Goal: Task Accomplishment & Management: Complete application form

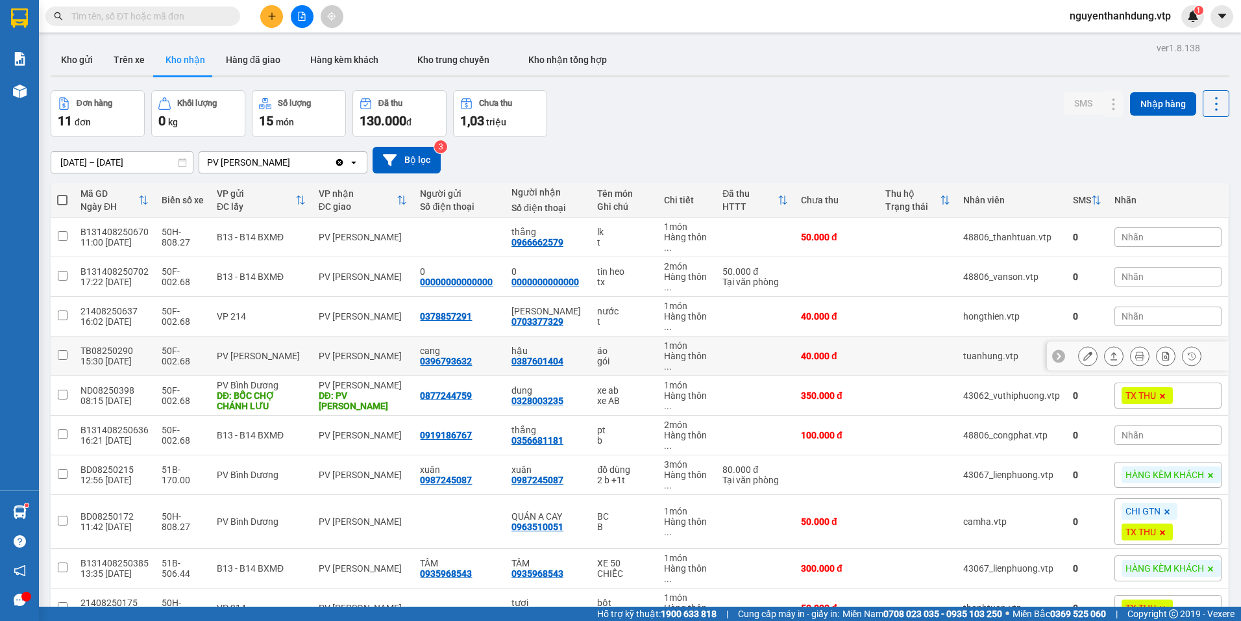
scroll to position [104, 0]
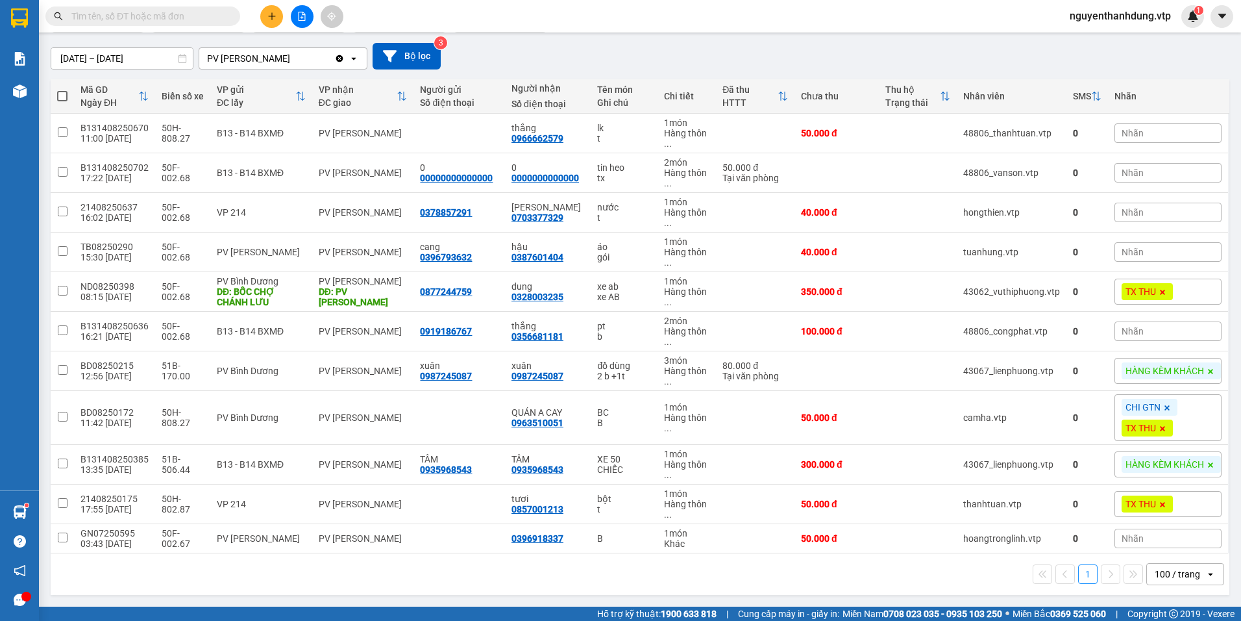
click at [190, 21] on input "text" at bounding box center [147, 16] width 153 height 14
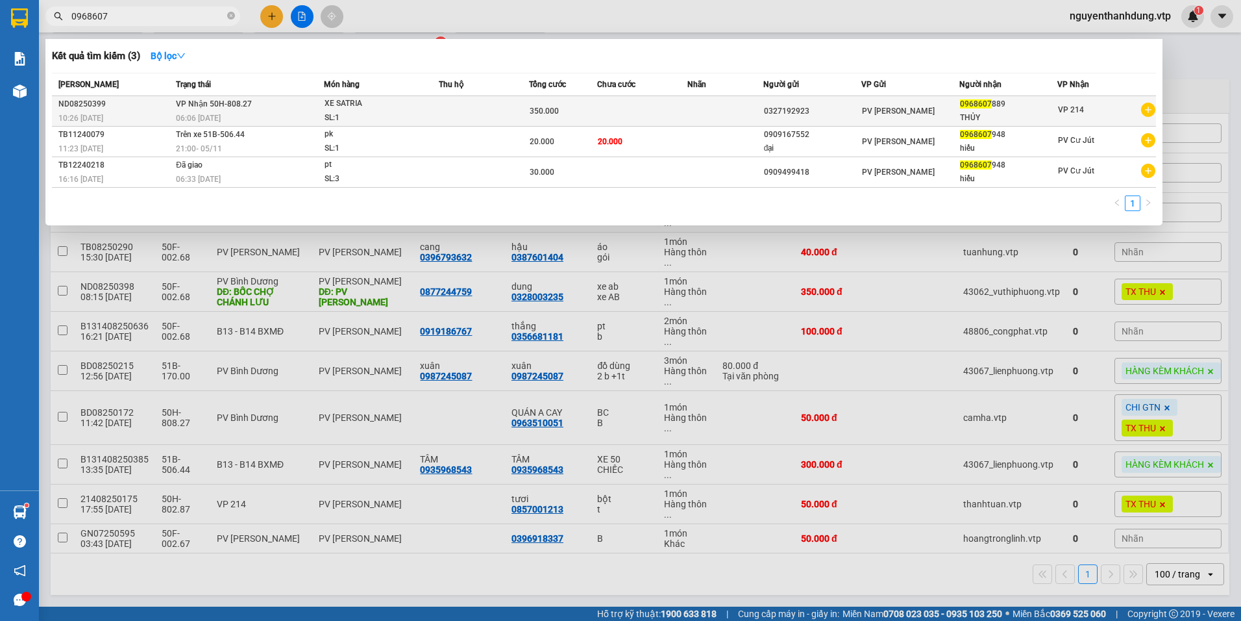
type input "0968607"
click at [921, 116] on div "PV [PERSON_NAME]" at bounding box center [910, 111] width 97 height 14
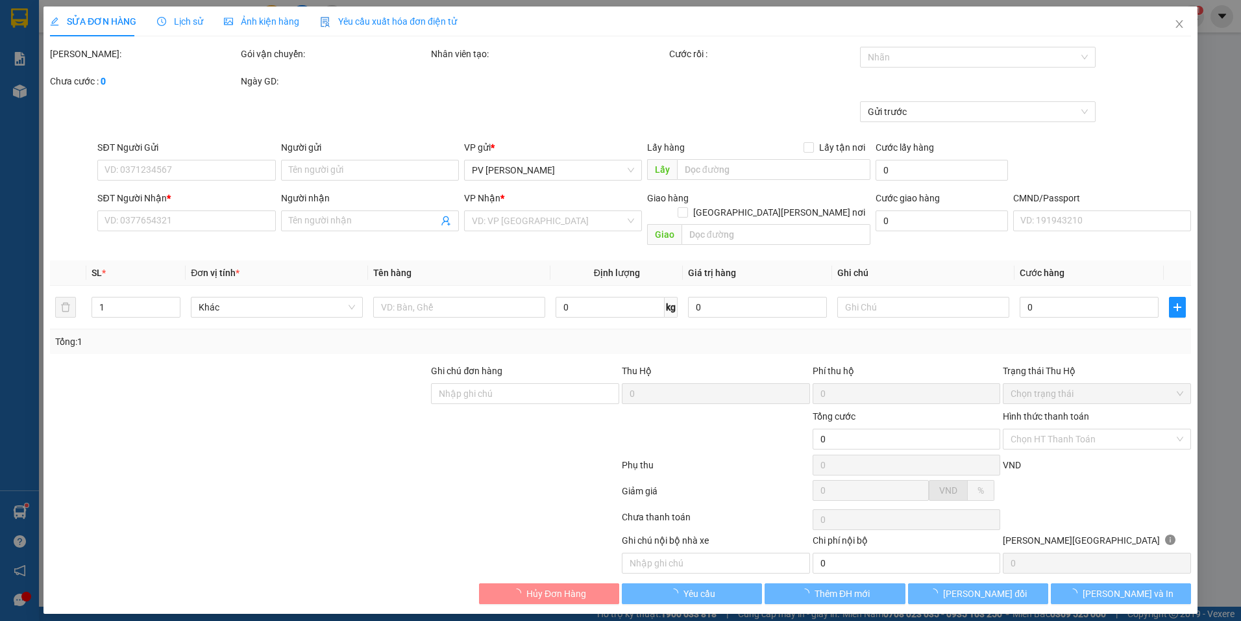
type input "17.500"
type input "0327192923"
type input "0968607889"
type input "THỦY"
type input "CK 68 LÚC 10H32 NGÀY 1308"
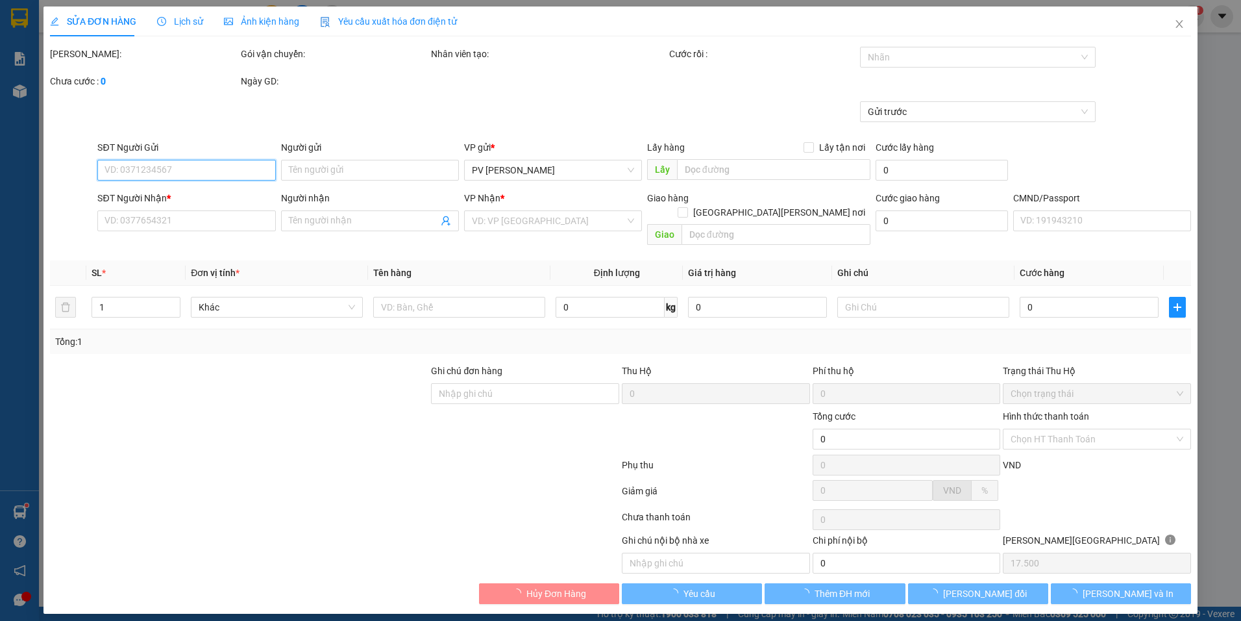
type input "350.000"
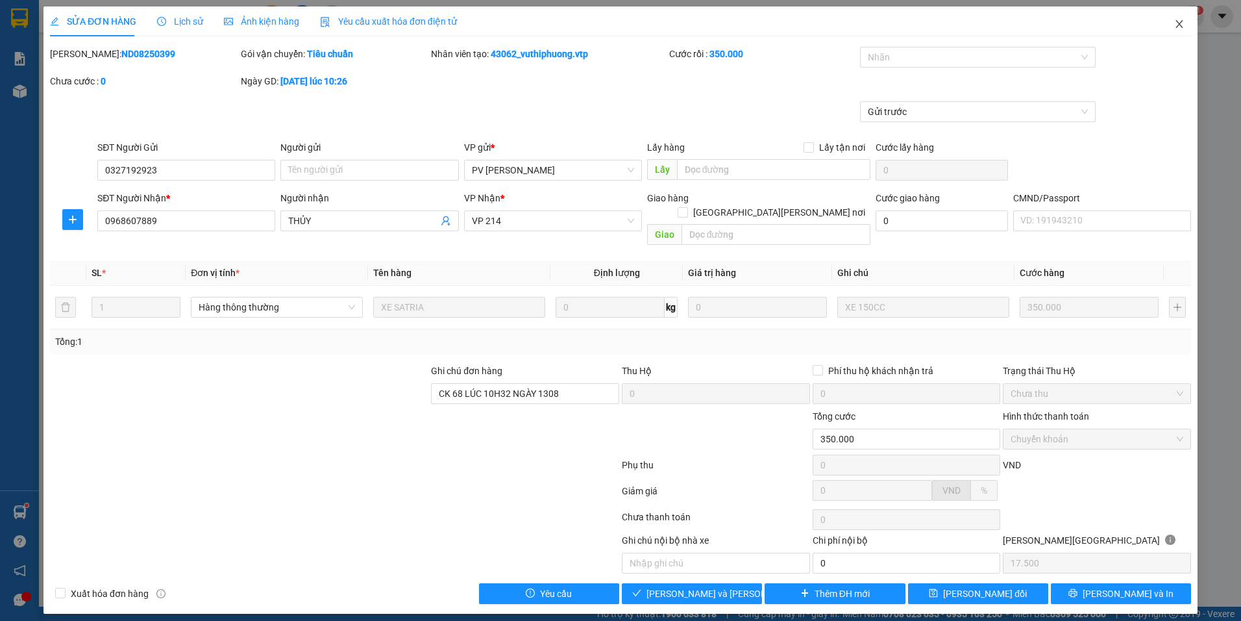
click at [1185, 27] on icon "close" at bounding box center [1179, 24] width 10 height 10
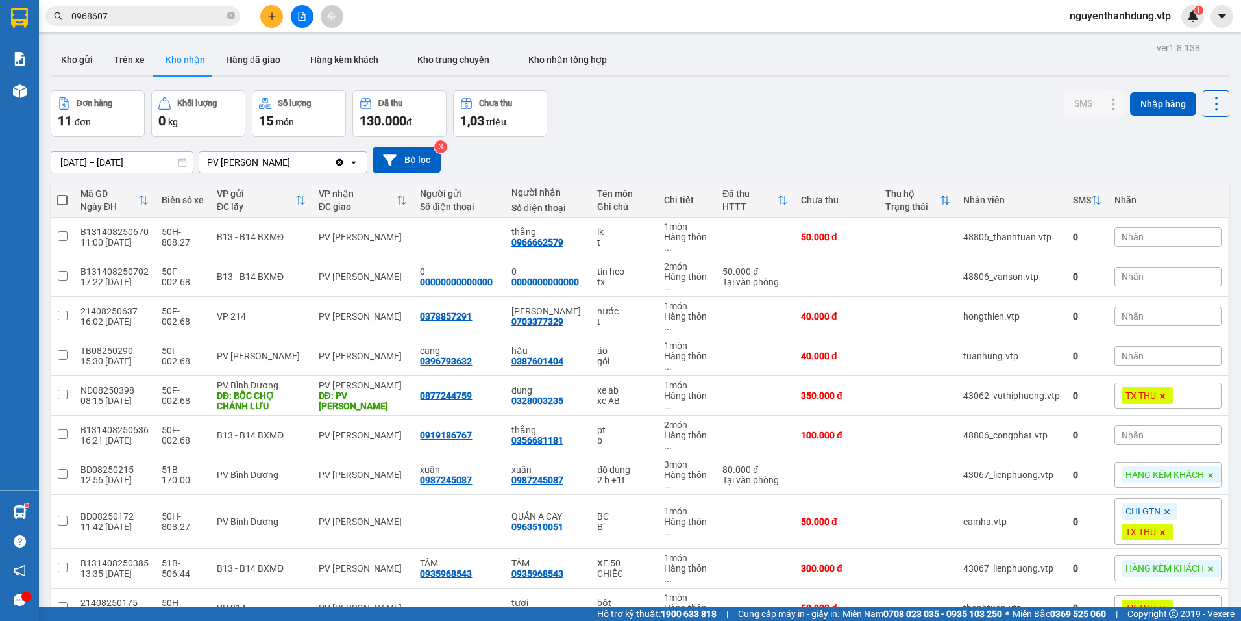
click at [26, 599] on div at bounding box center [26, 596] width 10 height 10
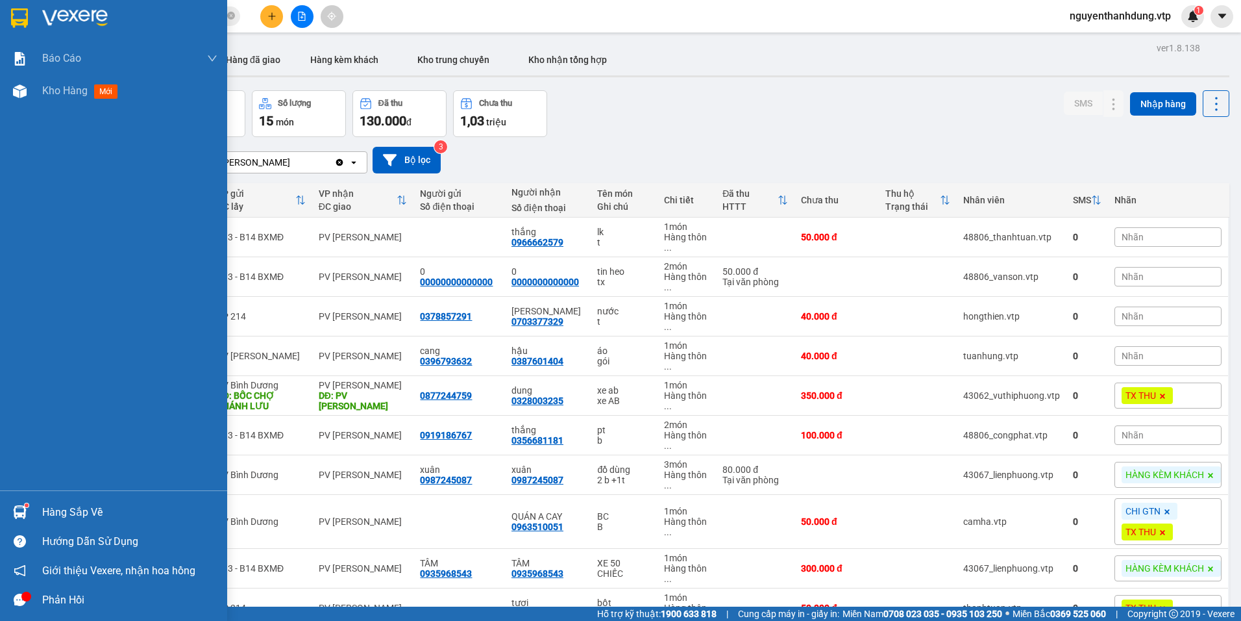
click at [53, 602] on div "Phản hồi" at bounding box center [129, 599] width 175 height 19
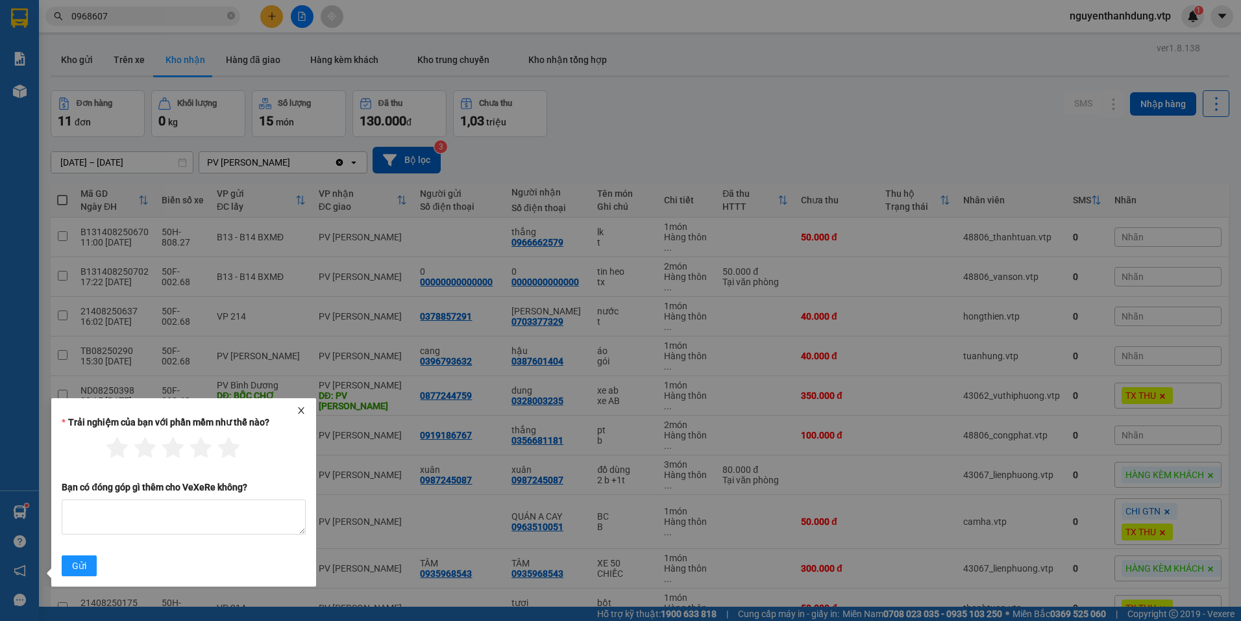
click at [306, 410] on div at bounding box center [183, 410] width 255 height 9
click at [294, 414] on div at bounding box center [183, 410] width 255 height 9
click at [304, 410] on icon "close" at bounding box center [301, 410] width 9 height 9
